Goal: Task Accomplishment & Management: Manage account settings

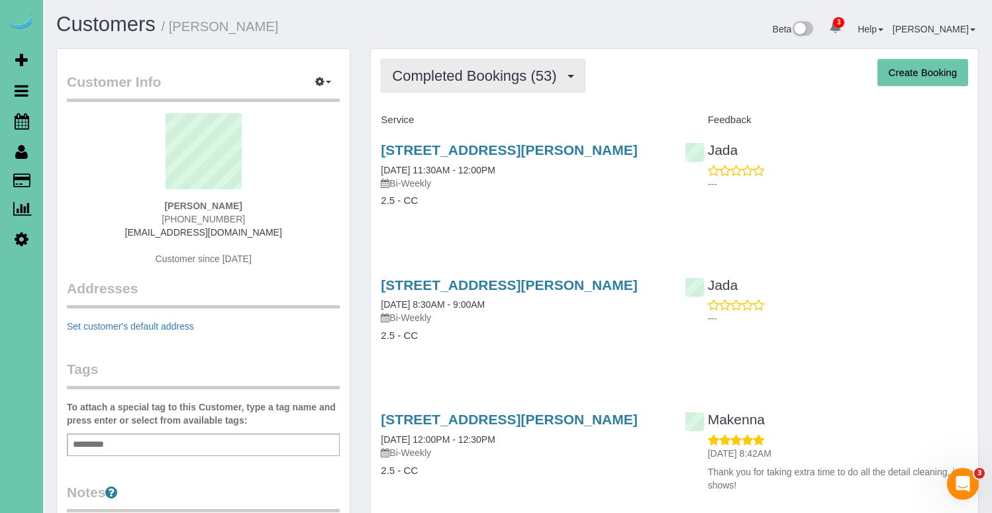
click at [440, 79] on span "Completed Bookings (53)" at bounding box center [477, 76] width 171 height 17
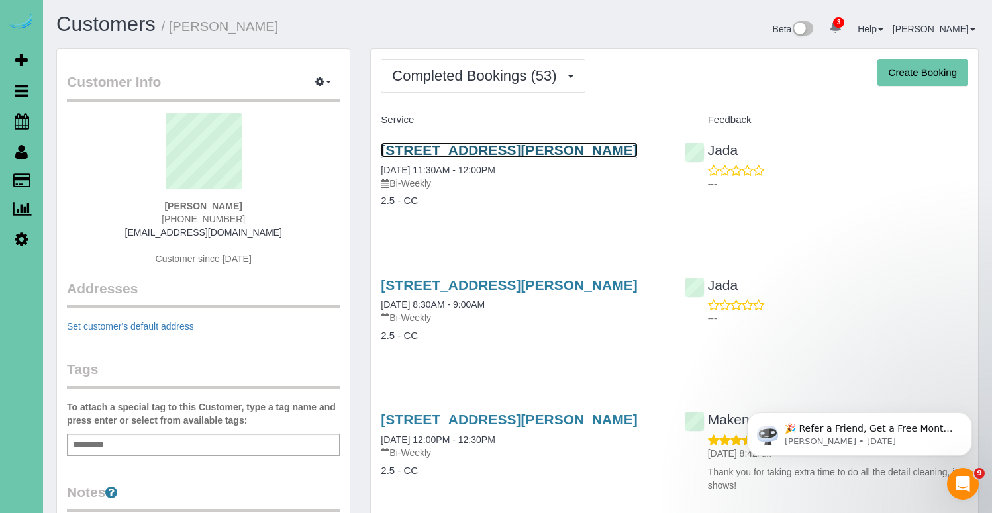
click at [541, 155] on link "14731 Himebaugh Plz, Omaha, NE 68116" at bounding box center [509, 149] width 256 height 15
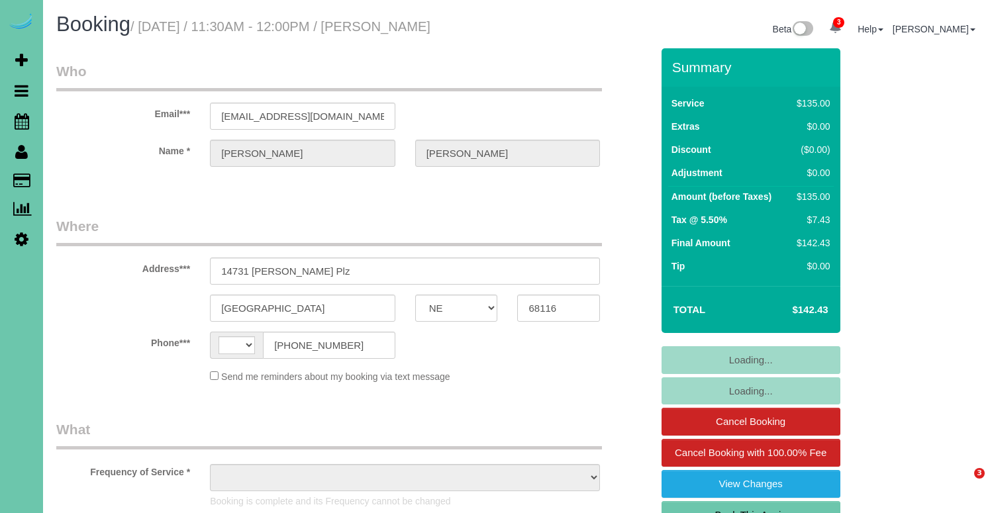
select select "NE"
select select "string:[GEOGRAPHIC_DATA]"
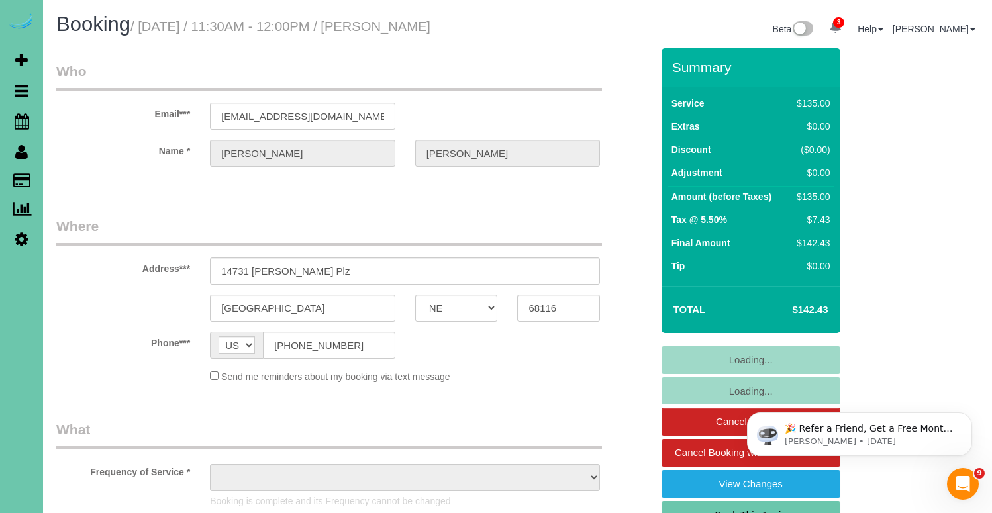
select select "object:658"
select select "number:35"
select select "number:41"
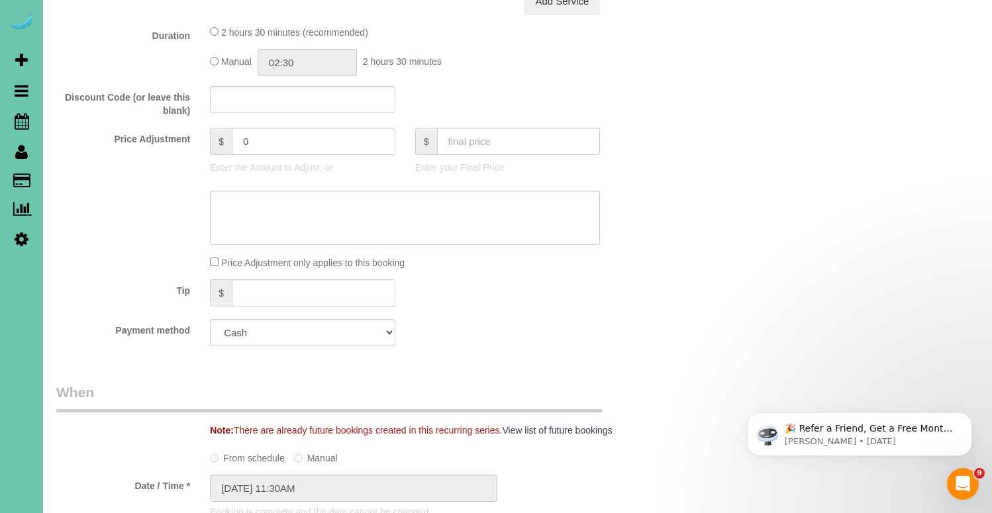
scroll to position [568, 0]
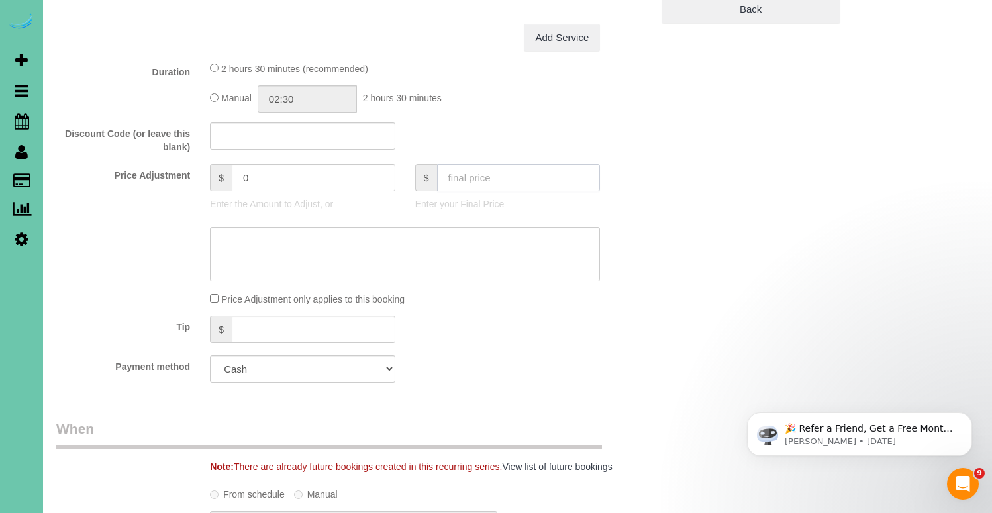
click at [487, 184] on input "text" at bounding box center [519, 177] width 164 height 27
type input "142"
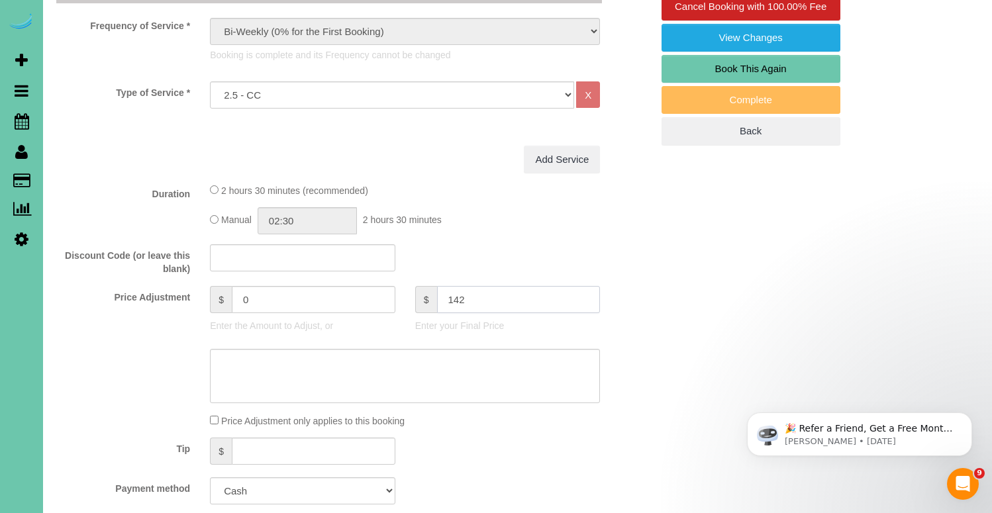
type input "-0.4"
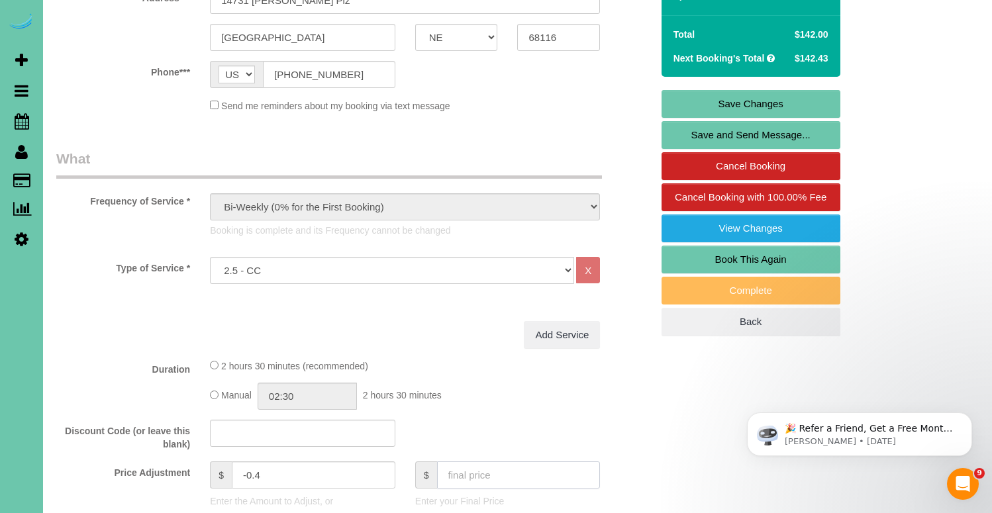
scroll to position [262, 0]
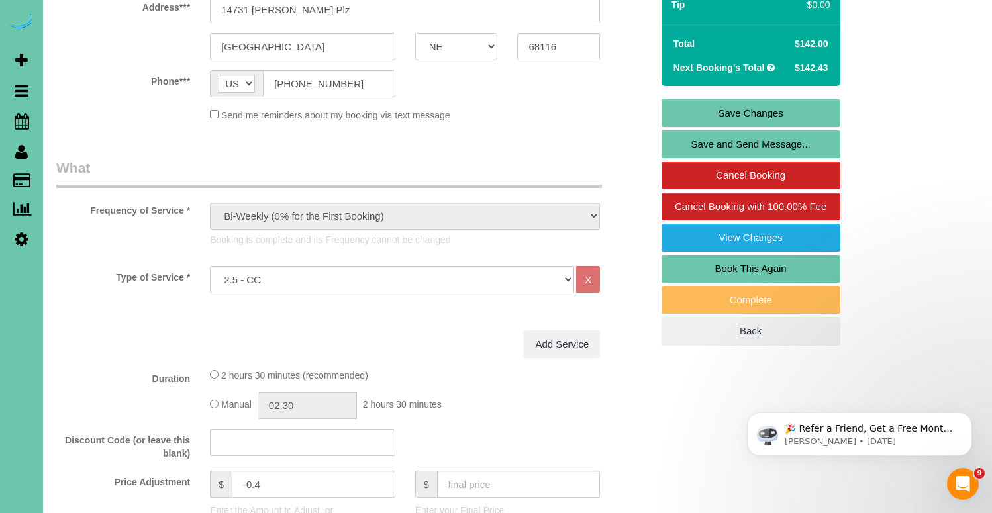
click at [759, 116] on link "Save Changes" at bounding box center [751, 113] width 179 height 28
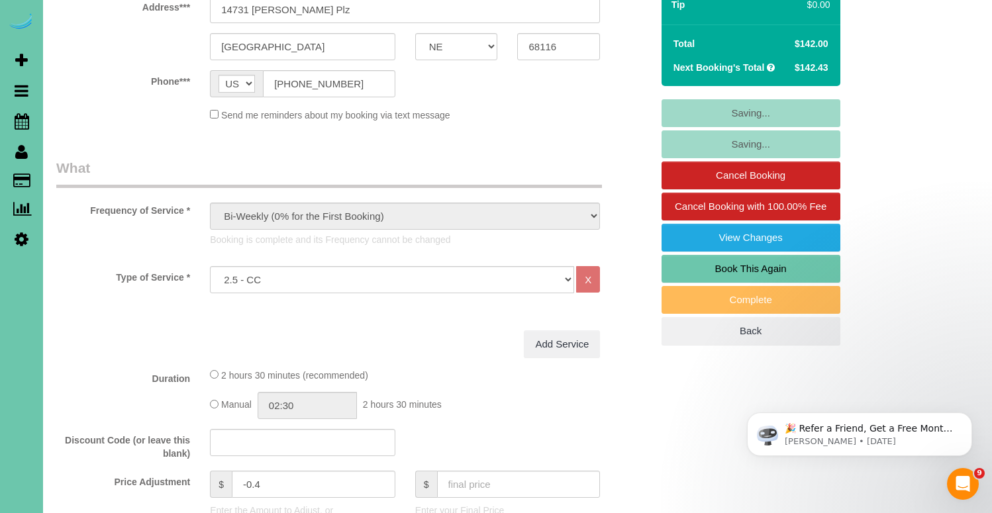
scroll to position [262, 0]
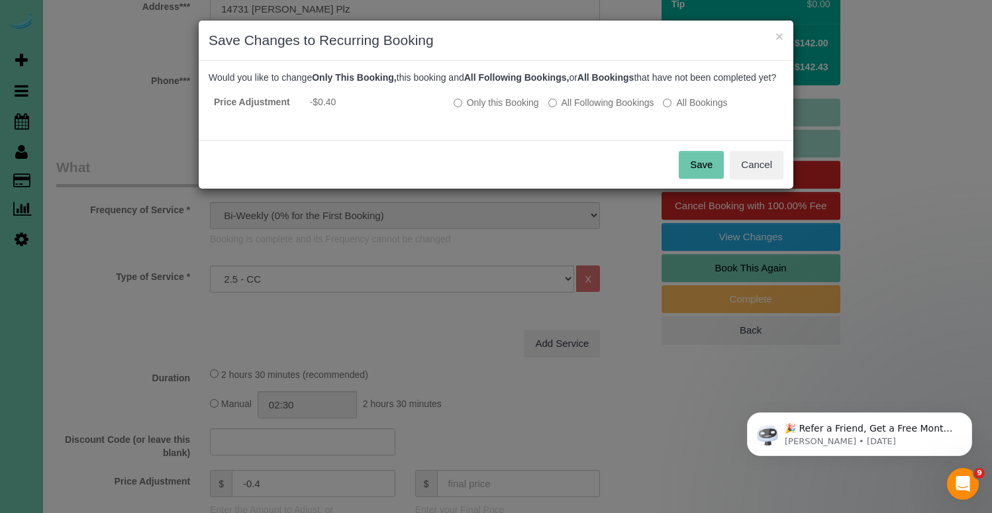
click at [708, 179] on button "Save" at bounding box center [701, 165] width 45 height 28
